Goal: Task Accomplishment & Management: Complete application form

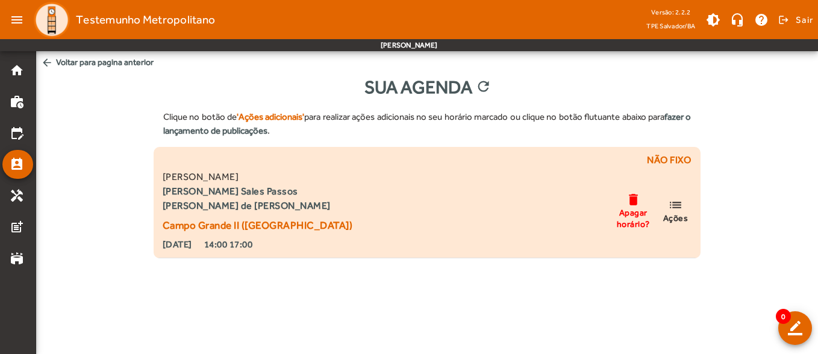
click at [683, 208] on mat-icon "list" at bounding box center [675, 205] width 14 height 15
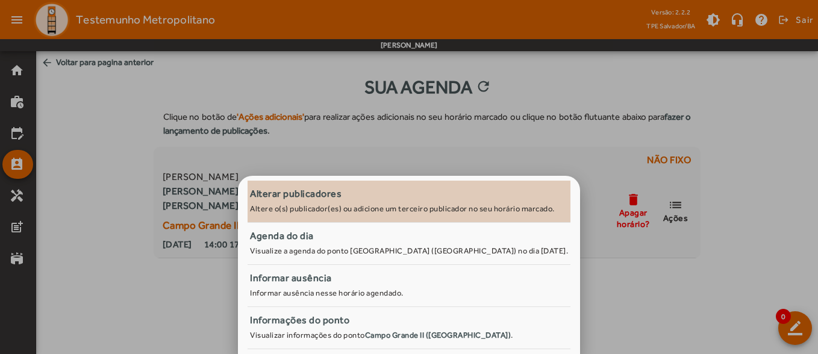
click at [377, 203] on span "Alterar publicadores Altere o(s) publicador(es) ou adicione um terceiro publica…" at bounding box center [409, 200] width 318 height 27
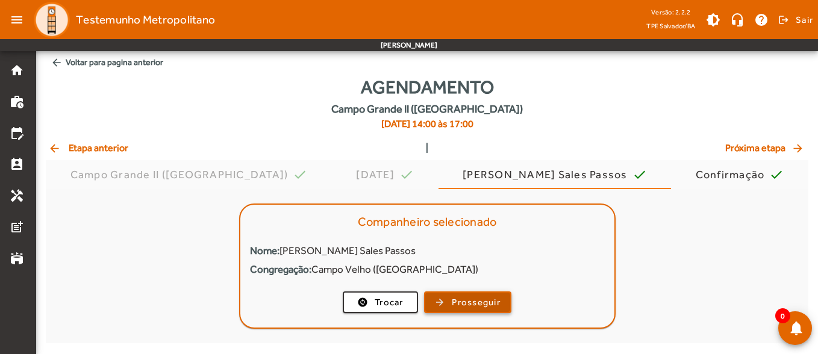
click at [471, 299] on span "Prosseguir" at bounding box center [476, 303] width 49 height 14
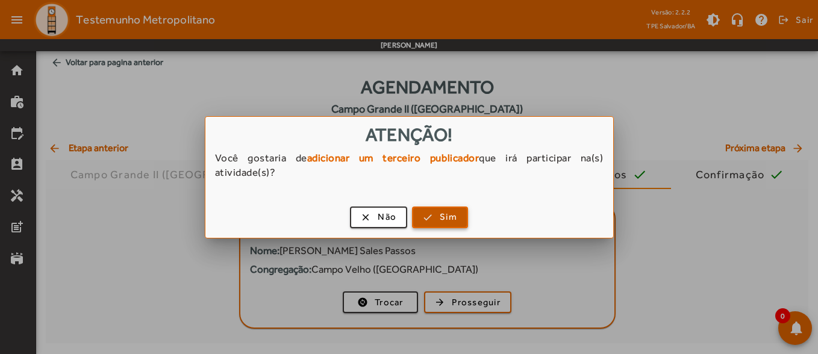
click at [434, 214] on span "button" at bounding box center [440, 217] width 54 height 29
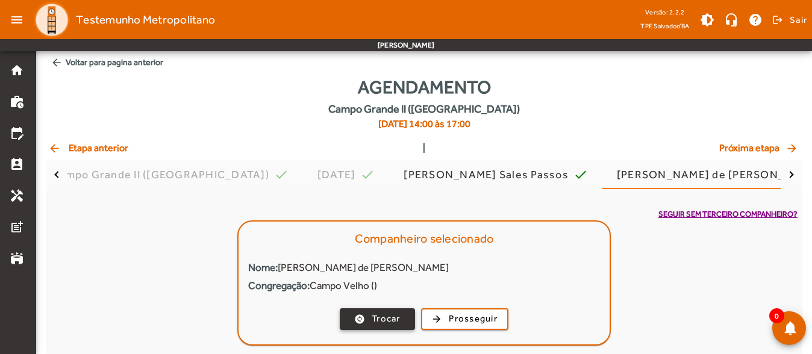
click at [397, 320] on span "Trocar" at bounding box center [386, 319] width 29 height 14
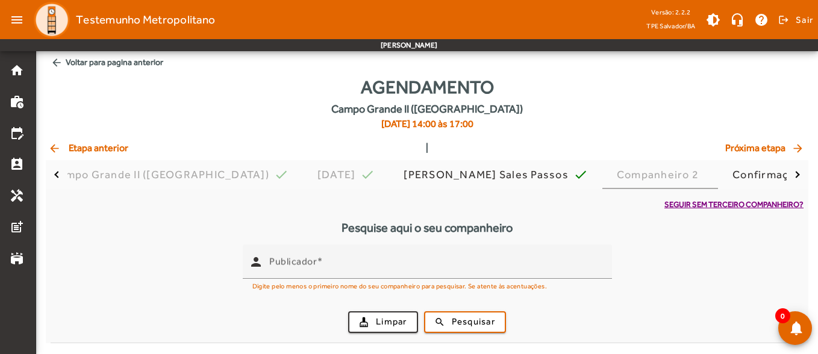
click at [95, 151] on span "arrow_back Etapa anterior" at bounding box center [88, 148] width 80 height 14
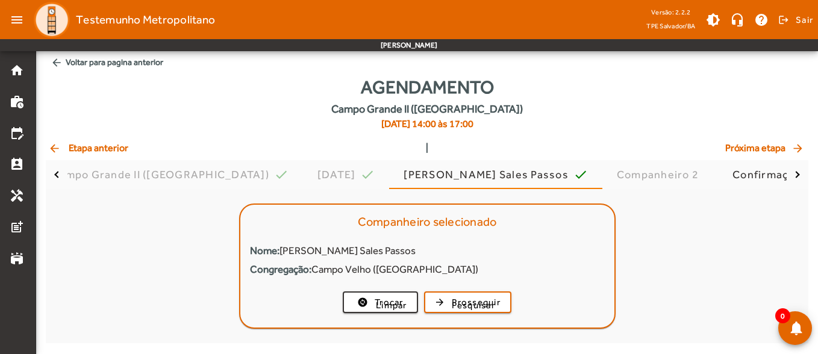
click at [95, 151] on span "arrow_back Etapa anterior" at bounding box center [88, 148] width 80 height 14
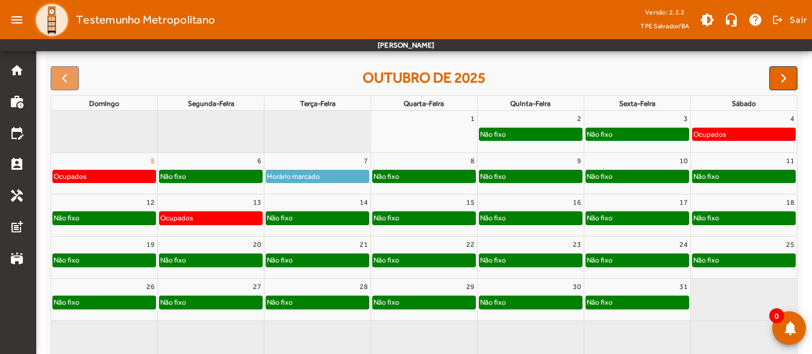
scroll to position [181, 0]
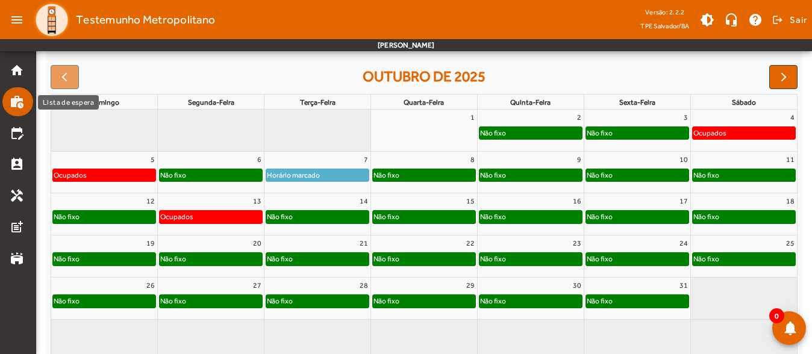
click at [16, 106] on mat-icon "work_history" at bounding box center [17, 102] width 14 height 14
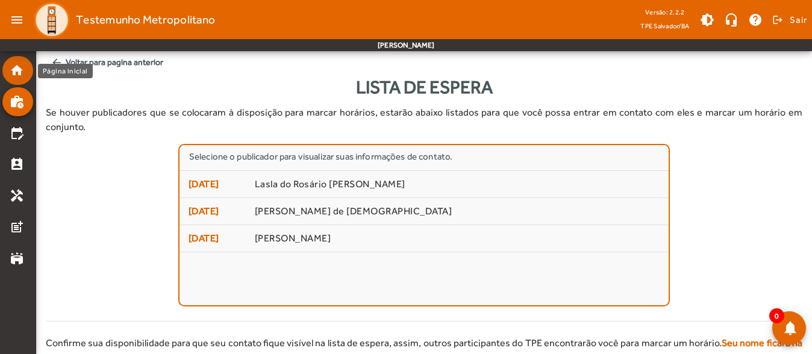
click at [18, 80] on mat-list-item "home" at bounding box center [17, 70] width 31 height 29
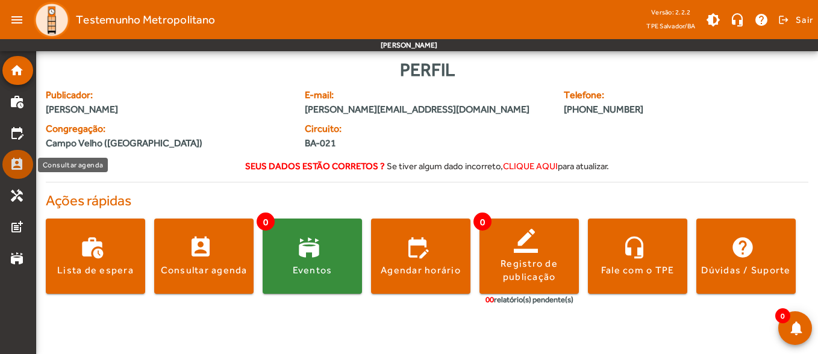
click at [17, 165] on mat-icon "perm_contact_calendar" at bounding box center [17, 164] width 14 height 14
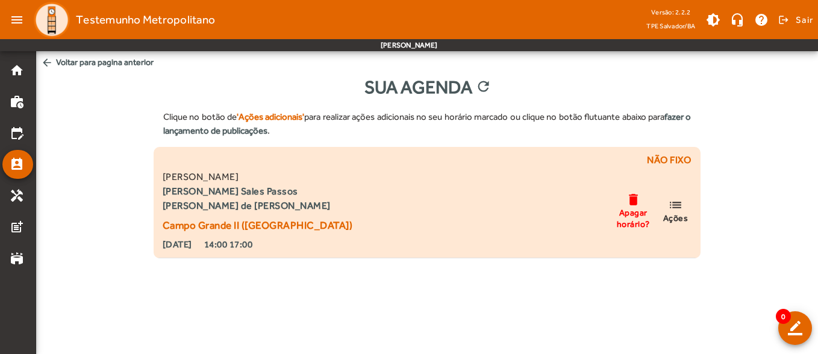
click at [680, 213] on span "Ações" at bounding box center [675, 218] width 25 height 11
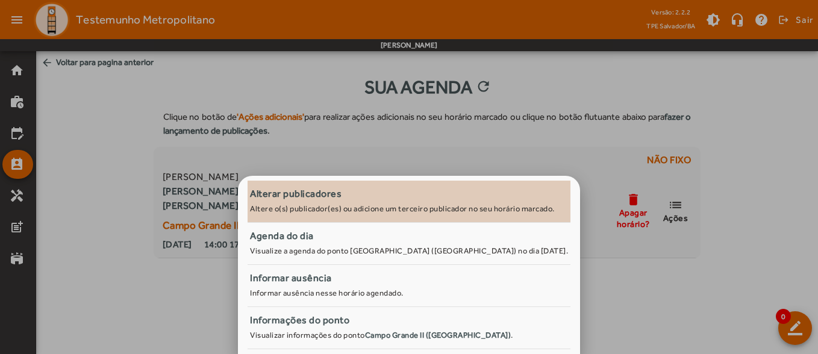
click at [344, 202] on span "Alterar publicadores Altere o(s) publicador(es) ou adicione um terceiro publica…" at bounding box center [409, 202] width 323 height 30
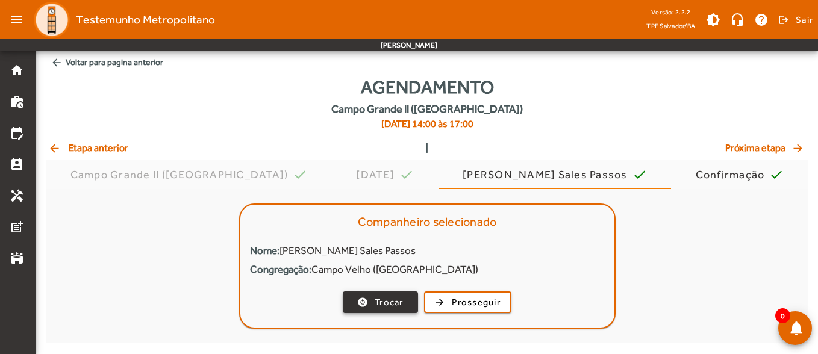
click at [393, 298] on span "Trocar" at bounding box center [389, 303] width 29 height 14
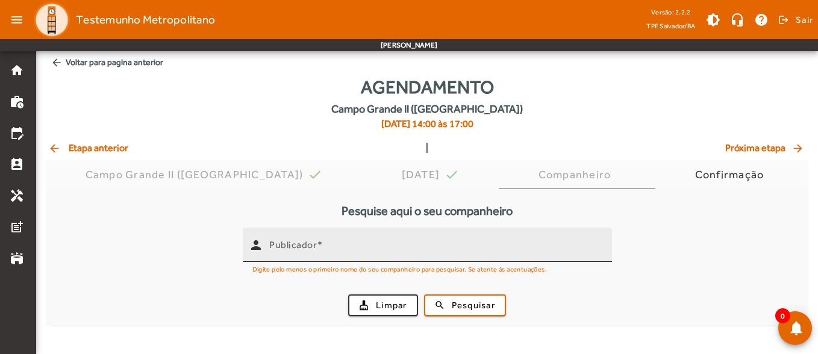
click at [320, 248] on span at bounding box center [320, 244] width 6 height 11
click at [320, 248] on input "Publicador" at bounding box center [435, 250] width 333 height 14
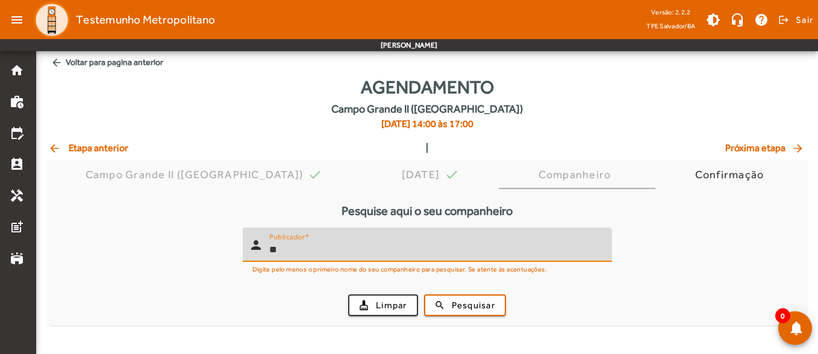
type input "*"
type input "****"
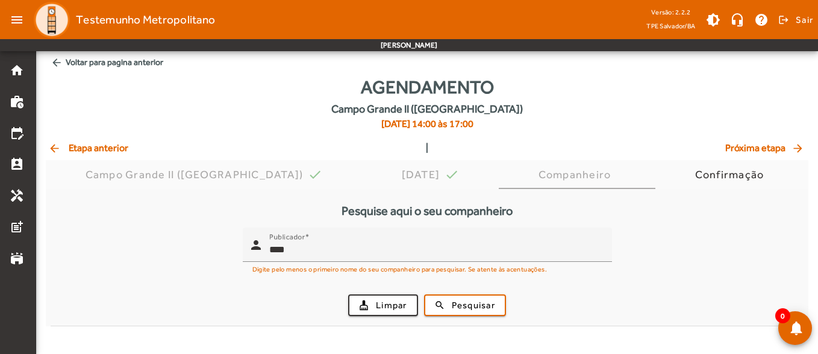
drag, startPoint x: 354, startPoint y: 258, endPoint x: 186, endPoint y: 255, distance: 168.1
click at [186, 255] on form "person Publicador **** Digite pelo menos o primeiro nome do seu companheiro par…" at bounding box center [427, 277] width 753 height 98
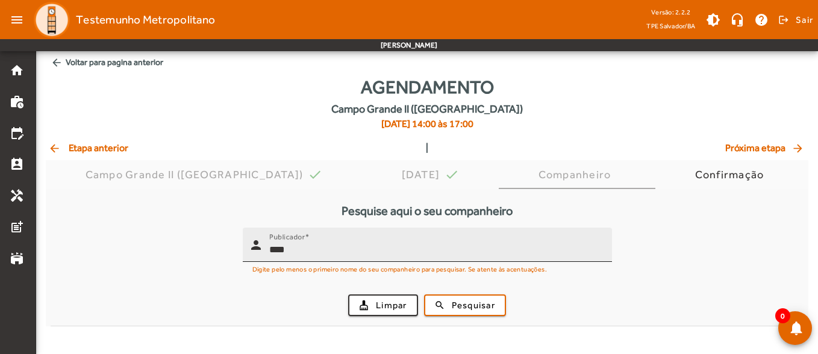
click at [344, 245] on input "****" at bounding box center [435, 250] width 333 height 14
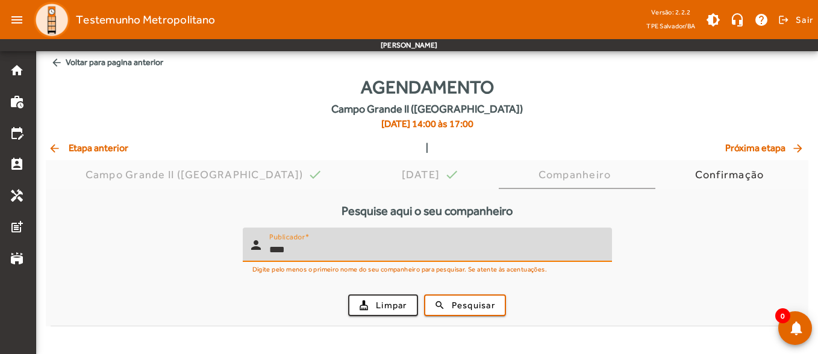
drag, startPoint x: 320, startPoint y: 245, endPoint x: 237, endPoint y: 243, distance: 83.2
click at [237, 243] on form "person Publicador **** Digite pelo menos o primeiro nome do seu companheiro par…" at bounding box center [427, 277] width 753 height 98
click at [466, 308] on span "Pesquisar" at bounding box center [473, 306] width 43 height 14
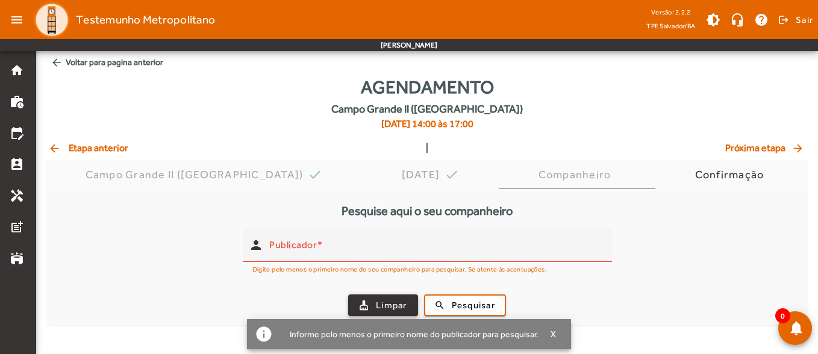
click at [386, 300] on span "Limpar" at bounding box center [391, 306] width 31 height 14
click at [108, 148] on span "arrow_back Etapa anterior" at bounding box center [88, 148] width 80 height 14
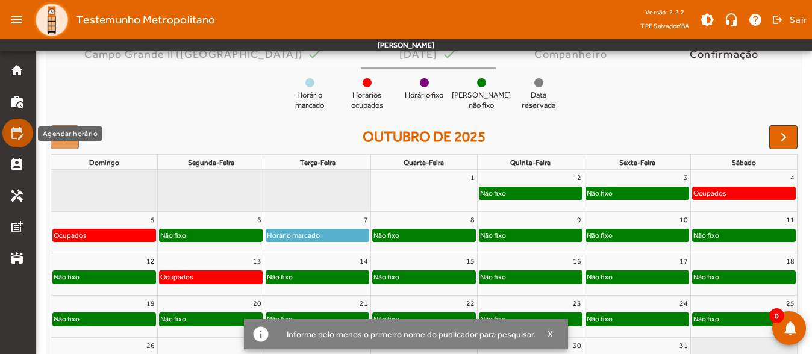
click at [19, 131] on mat-icon "edit_calendar" at bounding box center [17, 133] width 14 height 14
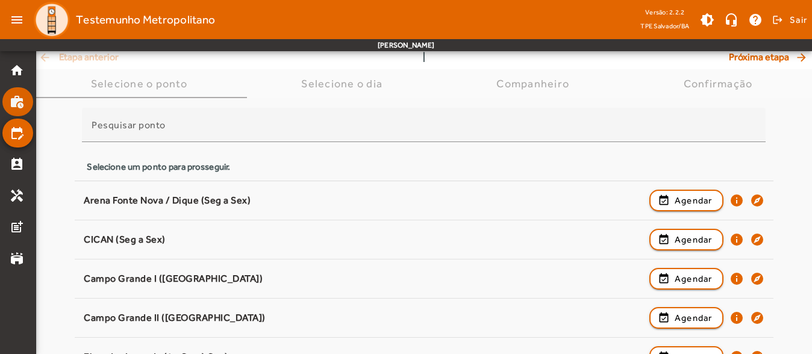
click at [27, 105] on link "work_history" at bounding box center [21, 102] width 23 height 14
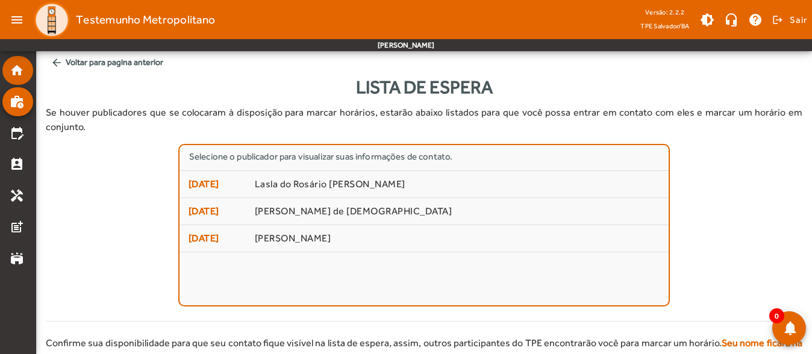
click at [16, 72] on mat-icon "home" at bounding box center [17, 70] width 14 height 14
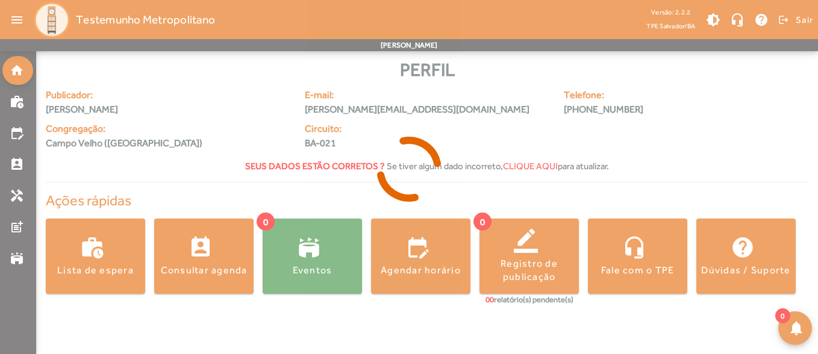
click at [25, 178] on icon at bounding box center [409, 169] width 818 height 90
click at [19, 171] on mat-icon "perm_contact_calendar" at bounding box center [17, 164] width 14 height 14
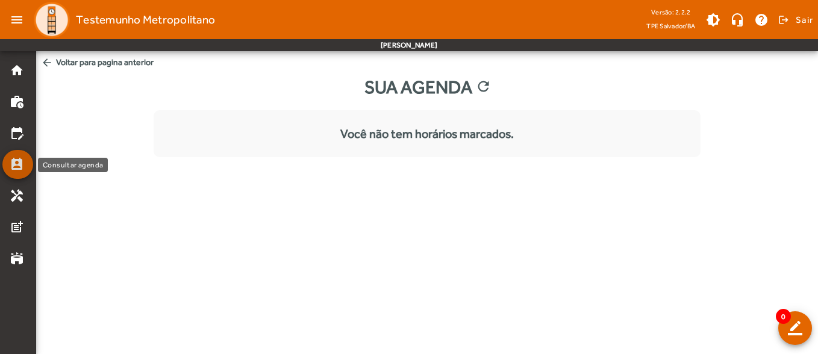
click at [19, 170] on mat-icon "perm_contact_calendar" at bounding box center [17, 164] width 14 height 14
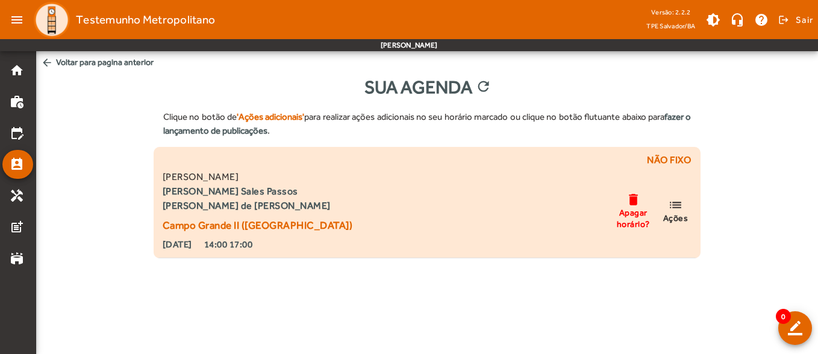
click at [687, 216] on span "Ações" at bounding box center [675, 218] width 25 height 11
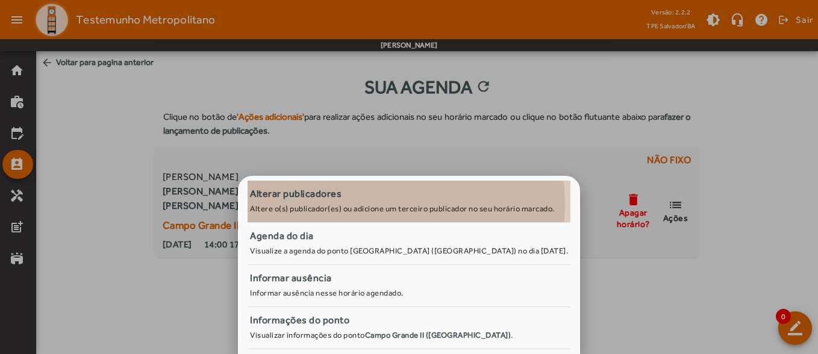
click at [389, 205] on small "Altere o(s) publicador(es) ou adicione um terceiro publicador no seu horário ma…" at bounding box center [402, 208] width 305 height 9
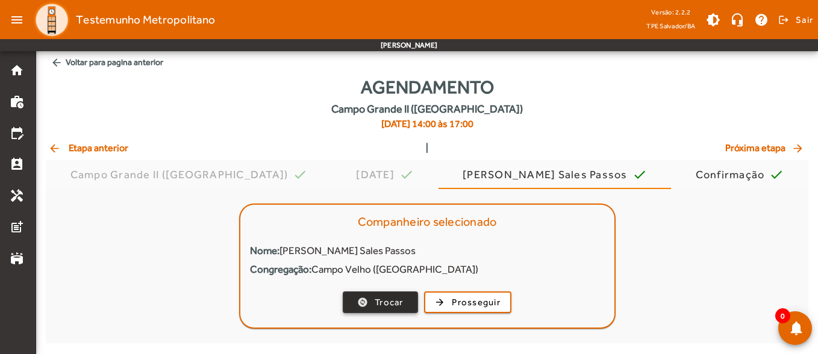
click at [404, 298] on span "button" at bounding box center [380, 302] width 73 height 29
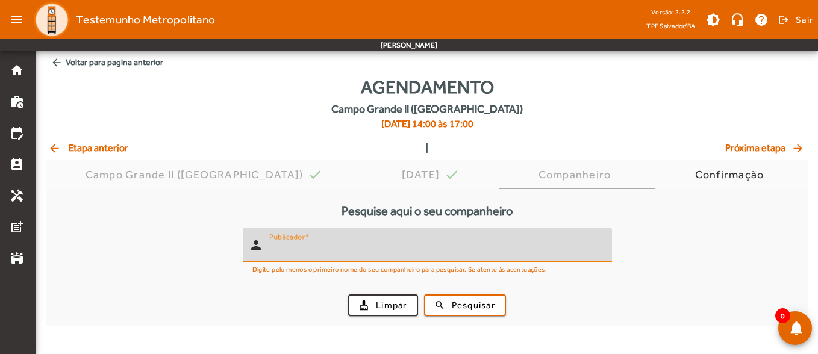
click at [335, 250] on input "Publicador" at bounding box center [435, 250] width 333 height 14
type input "**********"
click at [444, 297] on span "submit" at bounding box center [465, 305] width 80 height 29
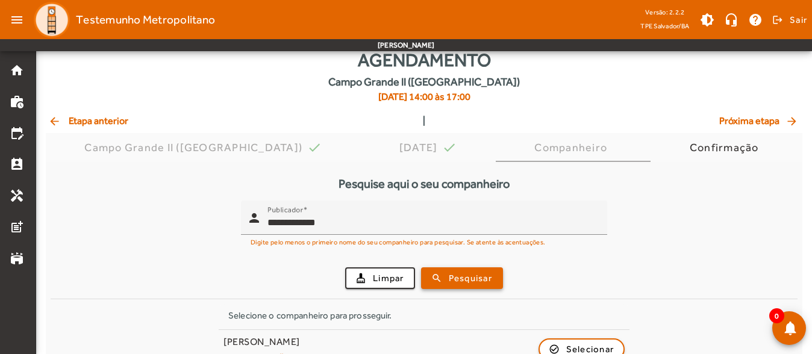
scroll to position [51, 0]
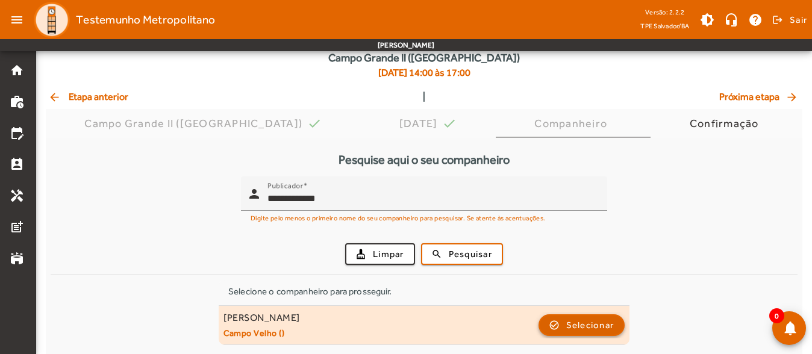
click at [595, 322] on span "Selecionar" at bounding box center [590, 325] width 48 height 14
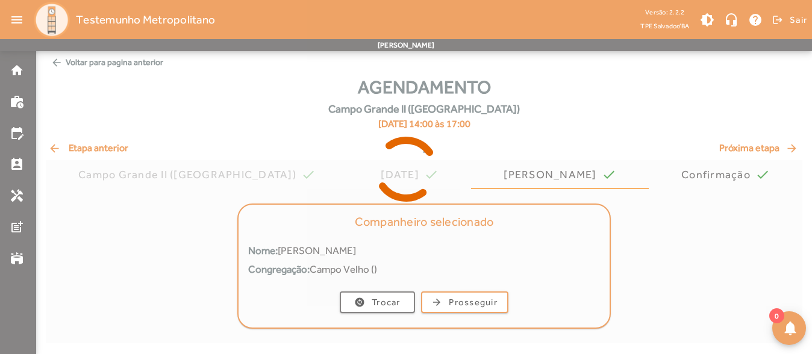
scroll to position [0, 0]
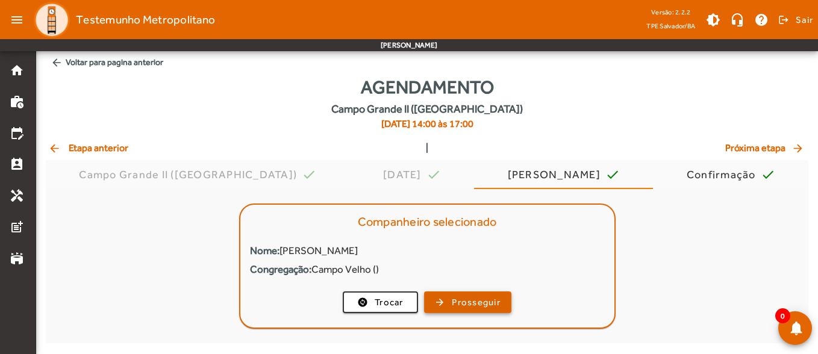
click at [487, 304] on span "Prosseguir" at bounding box center [476, 303] width 49 height 14
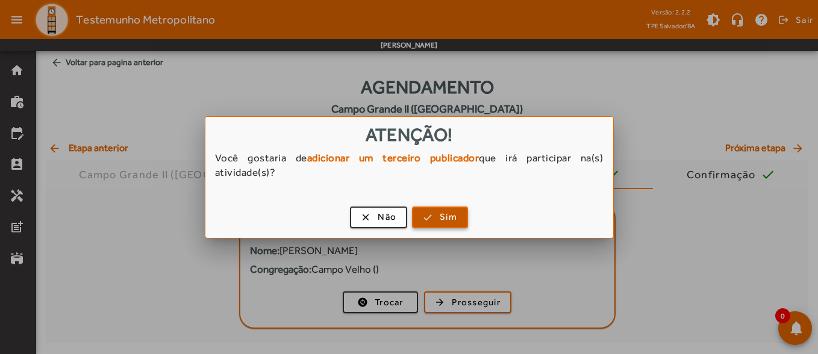
click at [426, 221] on span "button" at bounding box center [440, 217] width 54 height 29
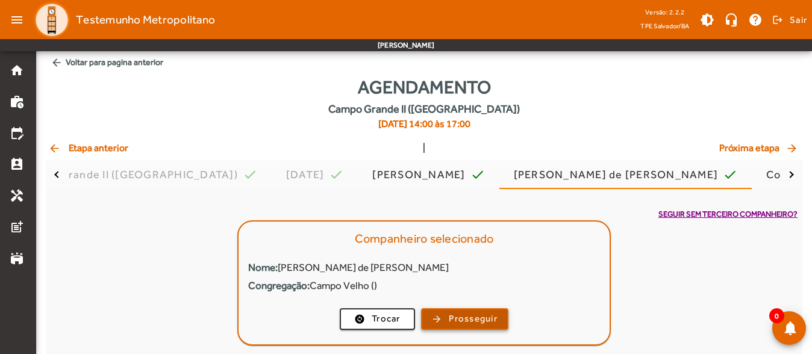
click at [461, 319] on span "Prosseguir" at bounding box center [473, 319] width 49 height 14
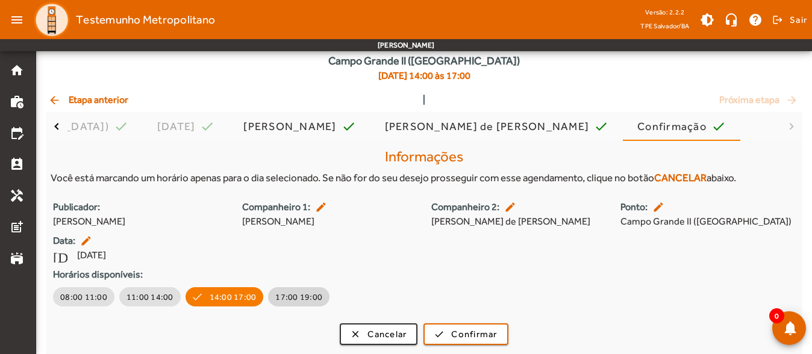
scroll to position [49, 0]
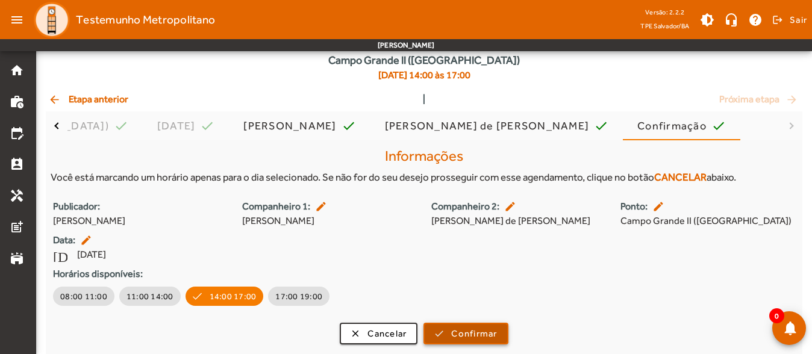
click at [465, 333] on span "Confirmar" at bounding box center [474, 334] width 46 height 14
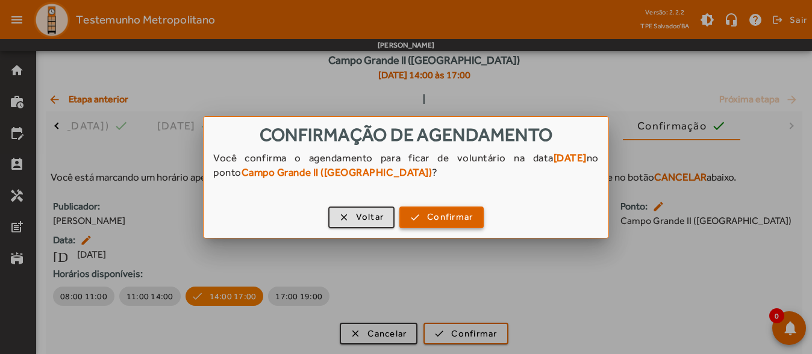
click at [448, 223] on span "Confirmar" at bounding box center [450, 217] width 46 height 14
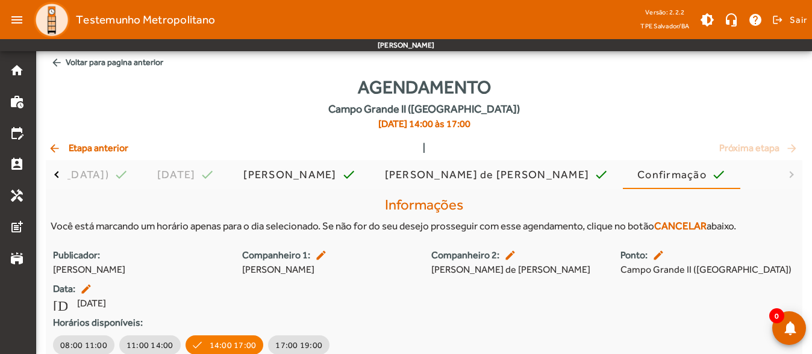
scroll to position [49, 0]
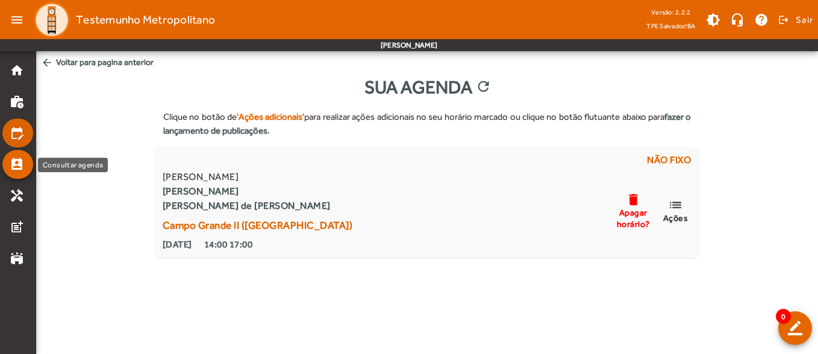
click at [22, 136] on mat-icon "edit_calendar" at bounding box center [17, 133] width 14 height 14
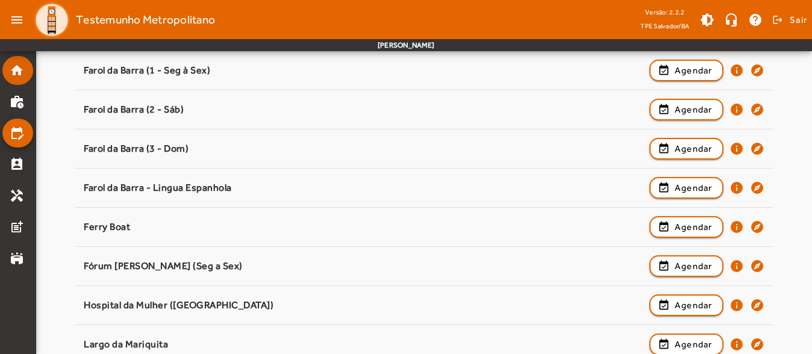
scroll to position [422, 0]
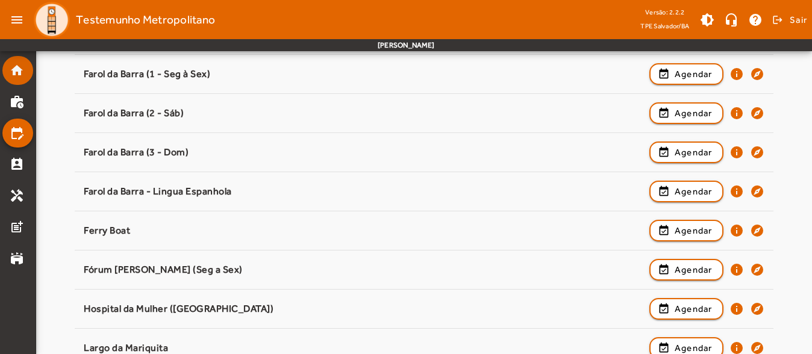
click at [27, 72] on link "home" at bounding box center [21, 70] width 23 height 14
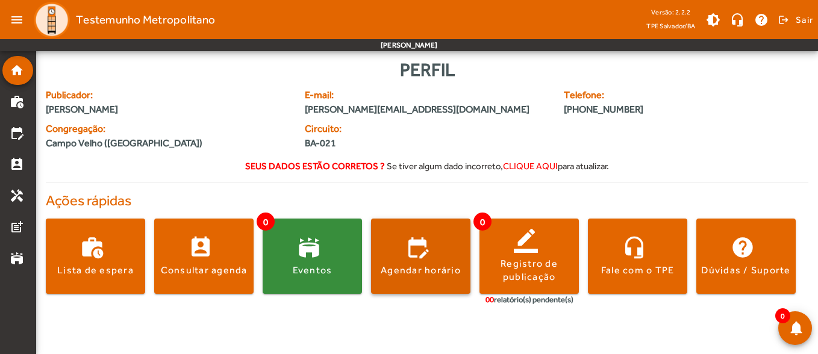
click at [433, 261] on span at bounding box center [420, 256] width 99 height 29
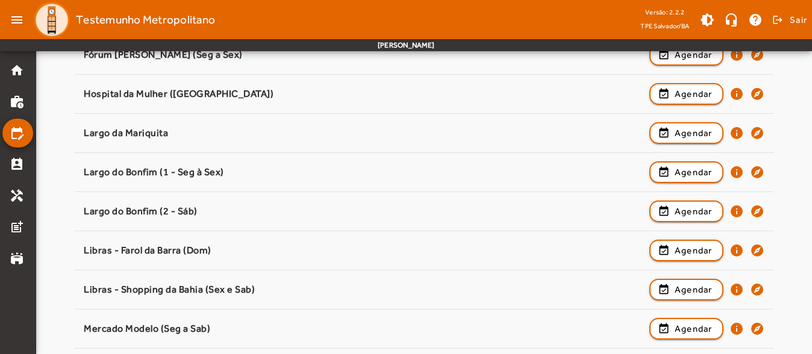
scroll to position [577, 0]
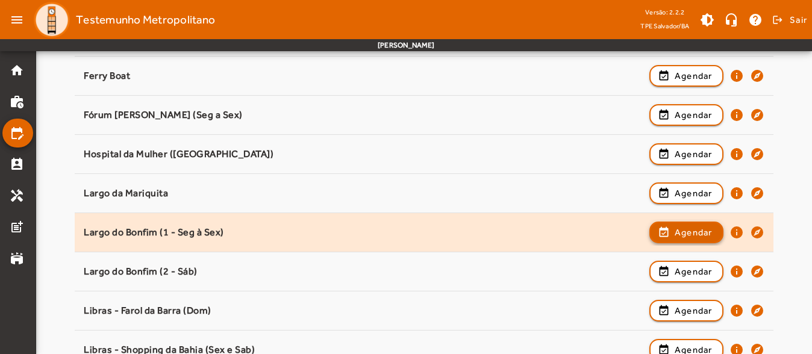
click at [713, 238] on span "button" at bounding box center [687, 232] width 72 height 29
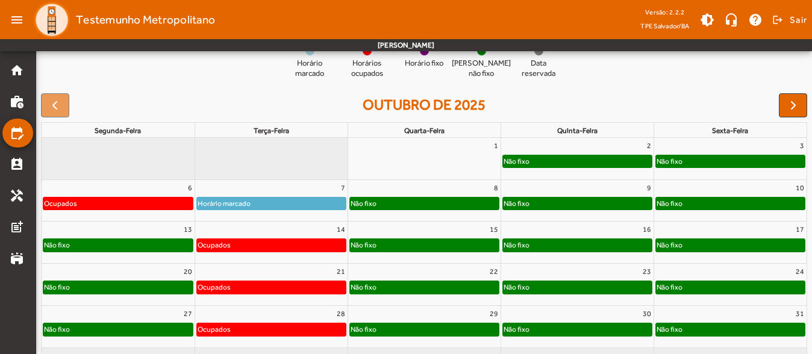
scroll to position [119, 0]
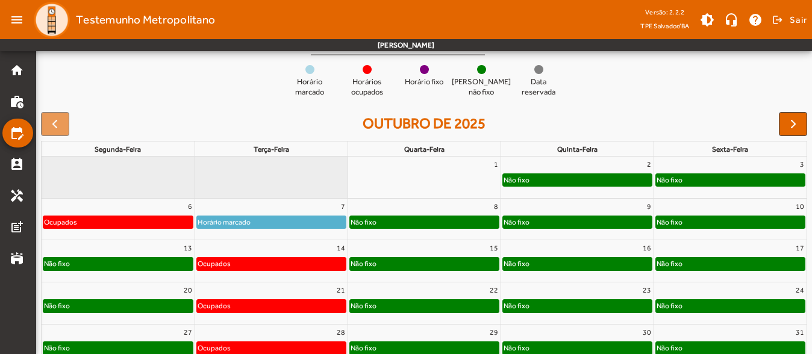
click at [312, 203] on div "7" at bounding box center [271, 207] width 152 height 16
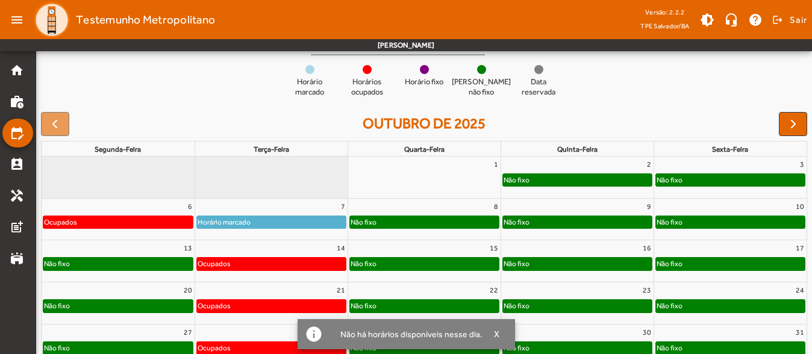
click at [312, 205] on div "7" at bounding box center [271, 207] width 152 height 16
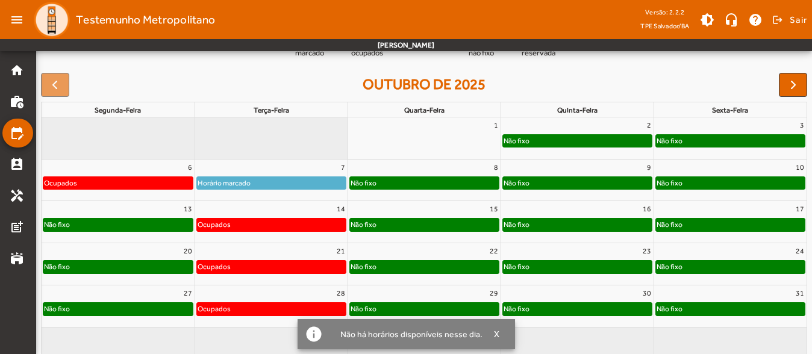
scroll to position [180, 0]
